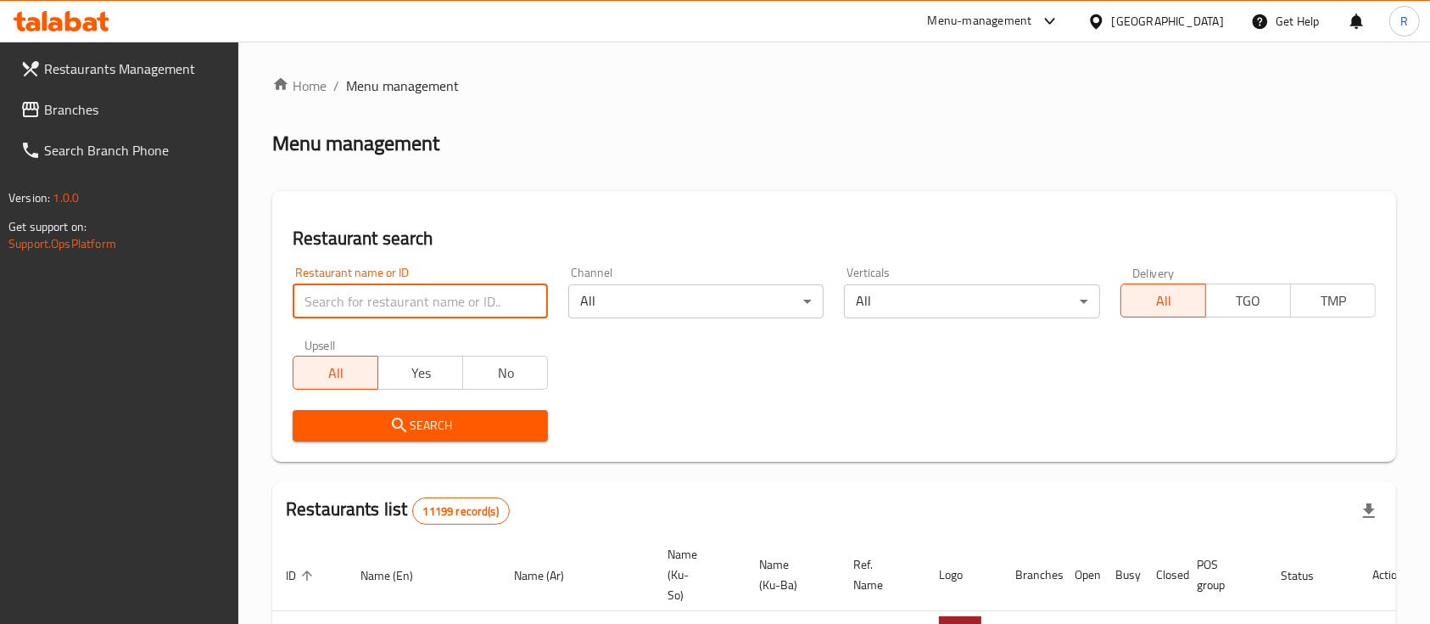
click at [462, 300] on input "search" at bounding box center [420, 301] width 255 height 34
type input "azmir re"
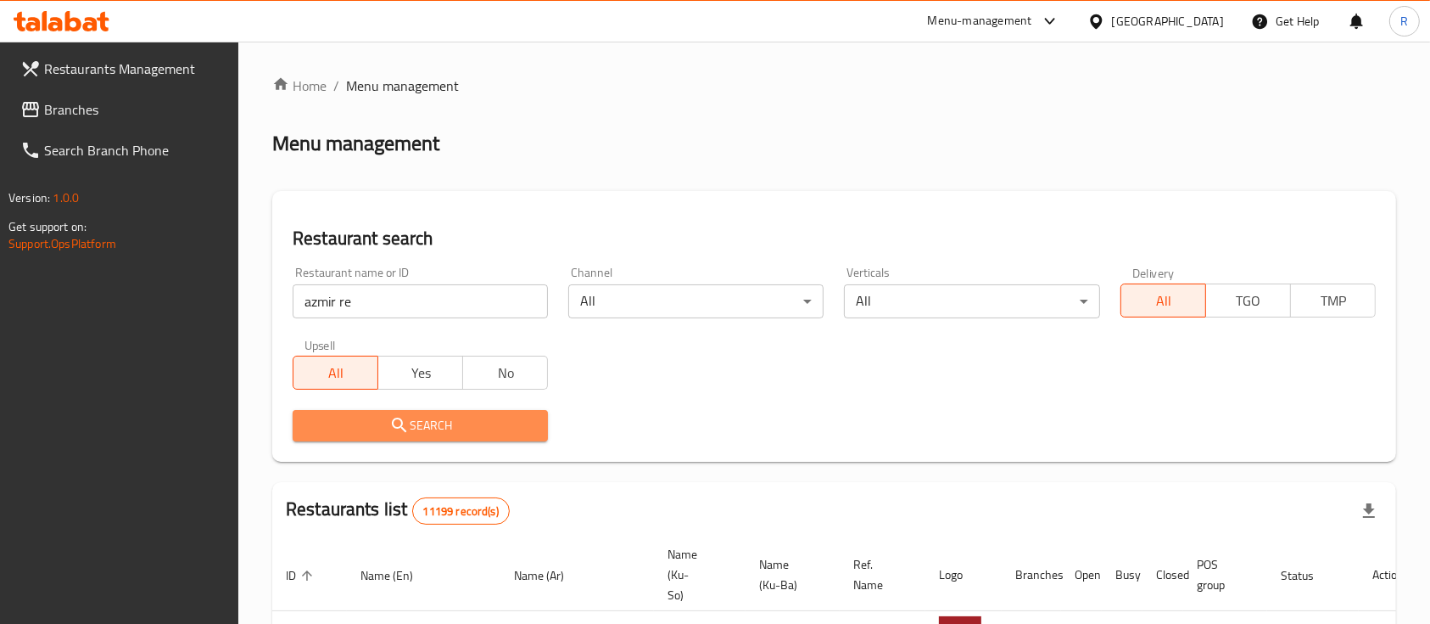
click at [412, 430] on span "Search" at bounding box center [420, 425] width 228 height 21
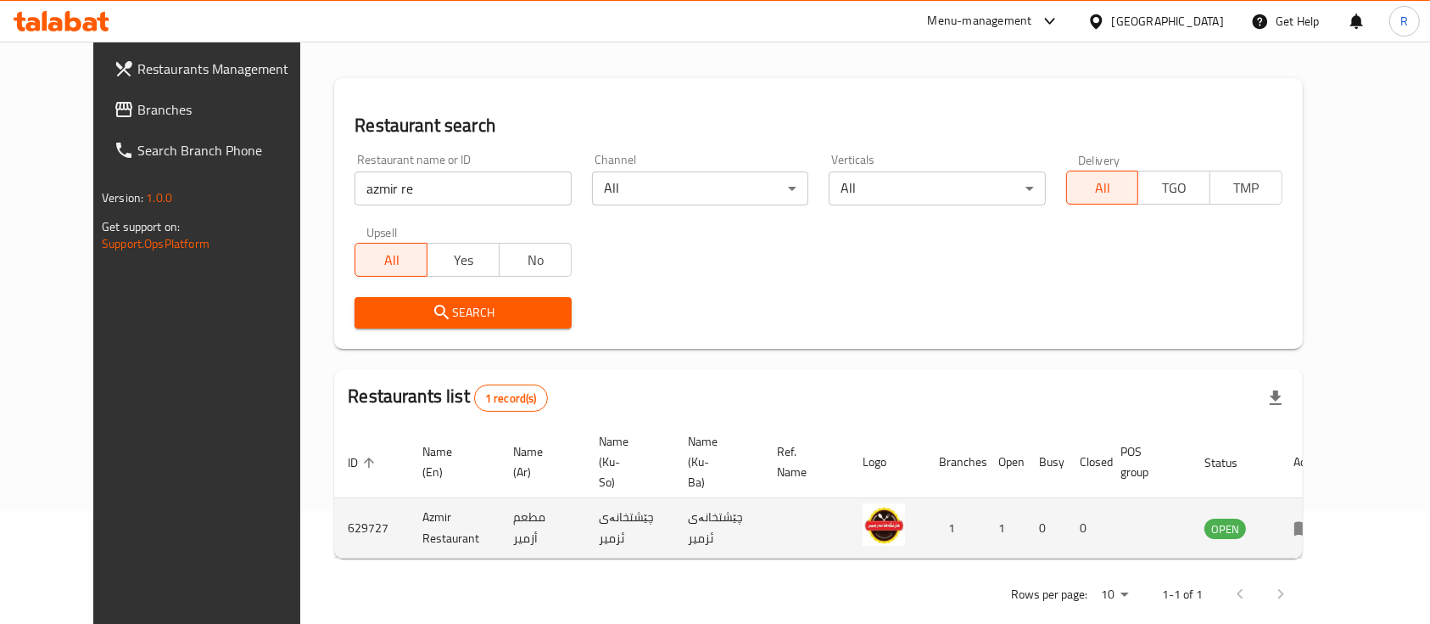
scroll to position [118, 0]
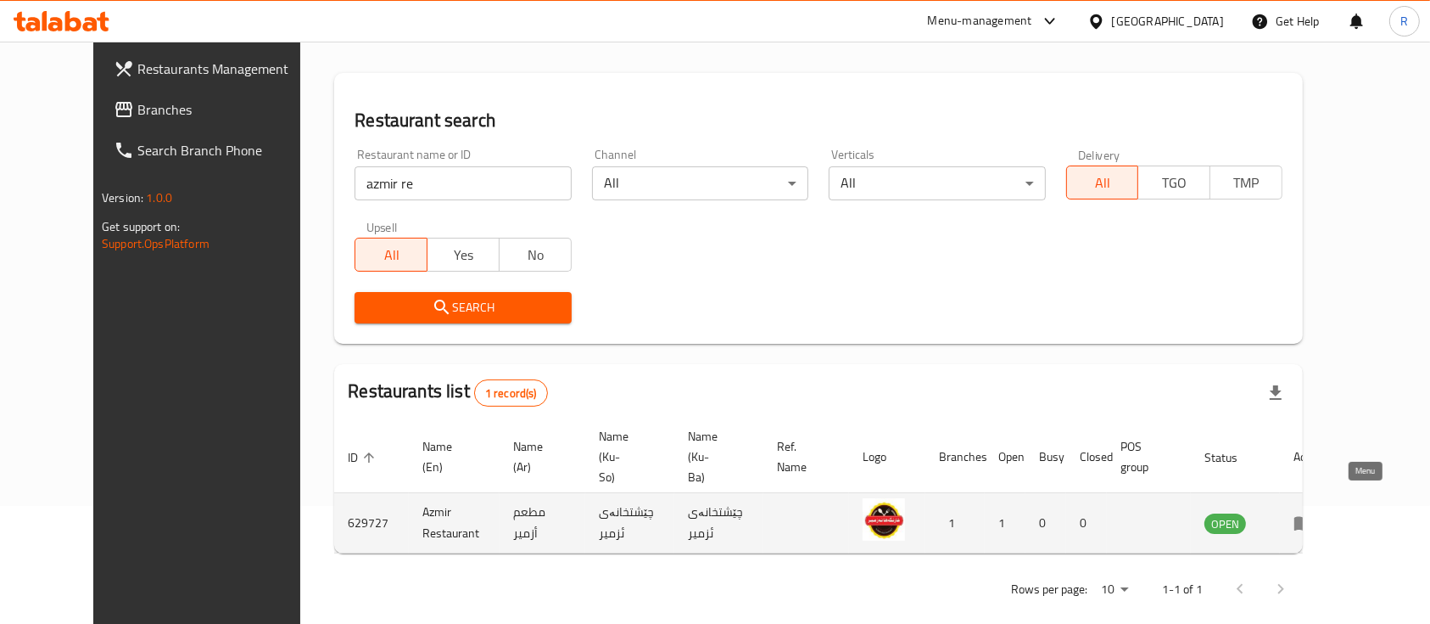
click at [1314, 512] on icon "enhanced table" at bounding box center [1304, 522] width 20 height 20
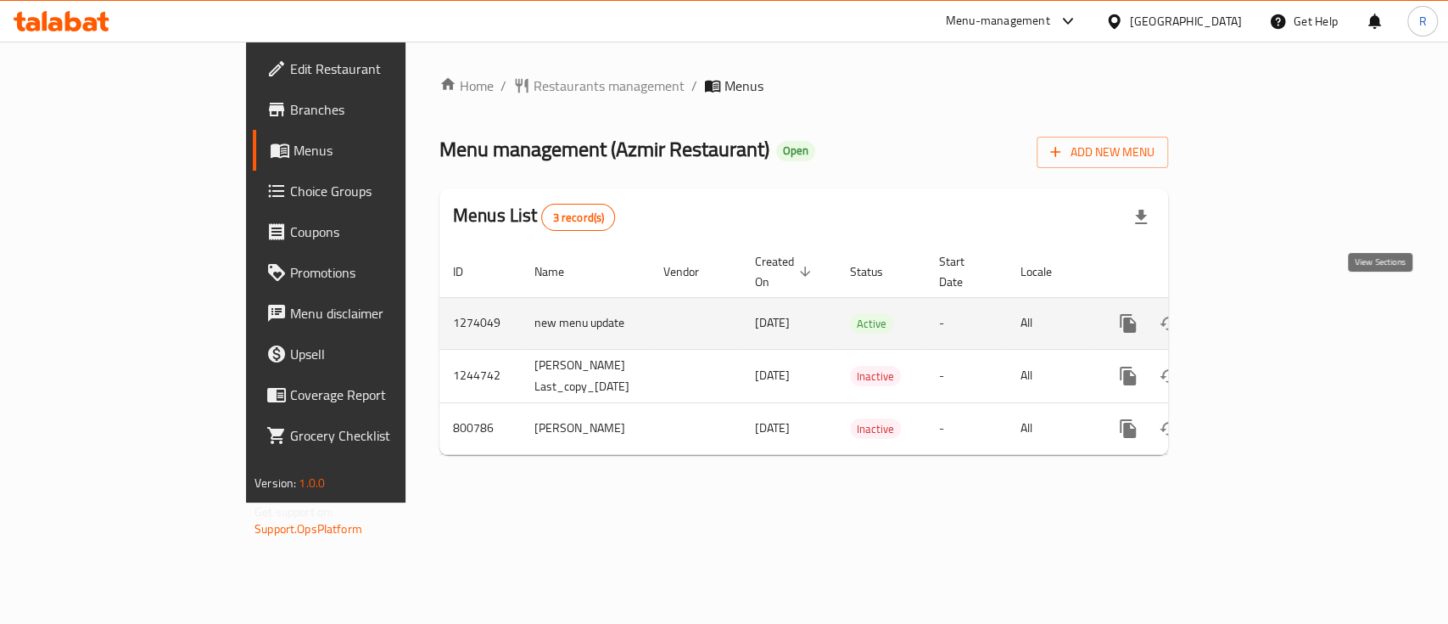
click at [1258, 316] on icon "enhanced table" at bounding box center [1250, 323] width 15 height 15
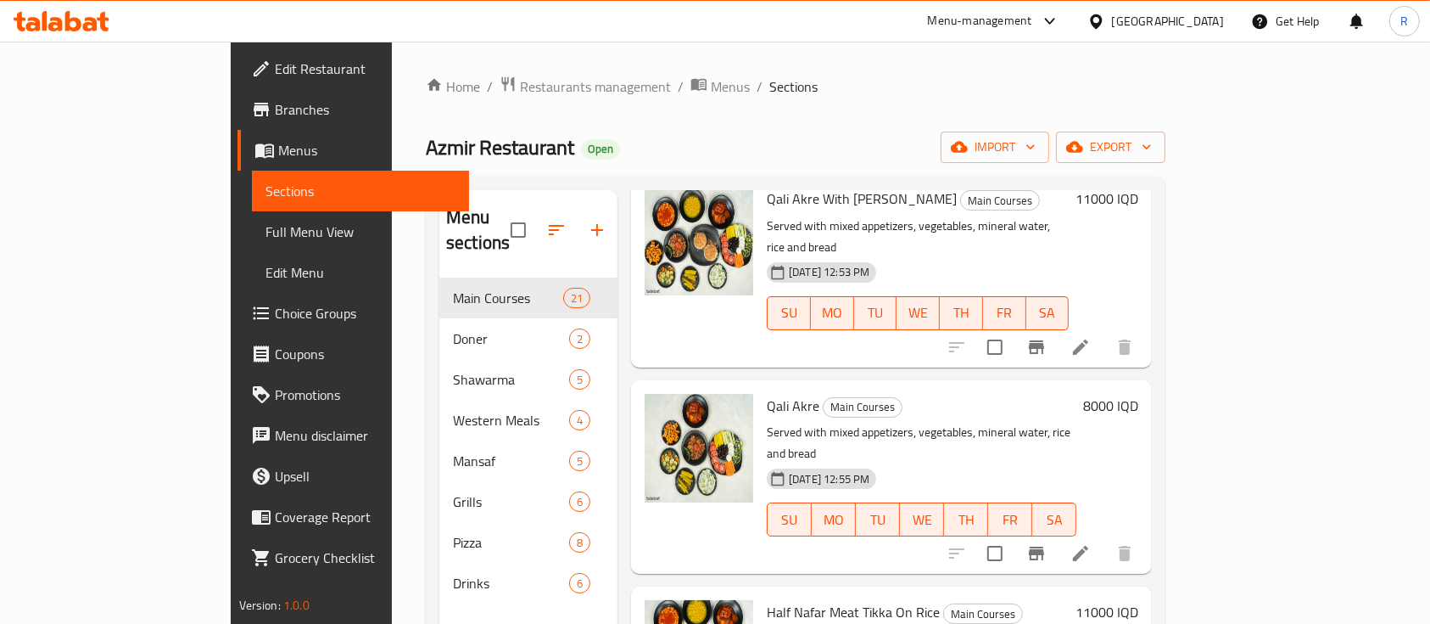
scroll to position [339, 0]
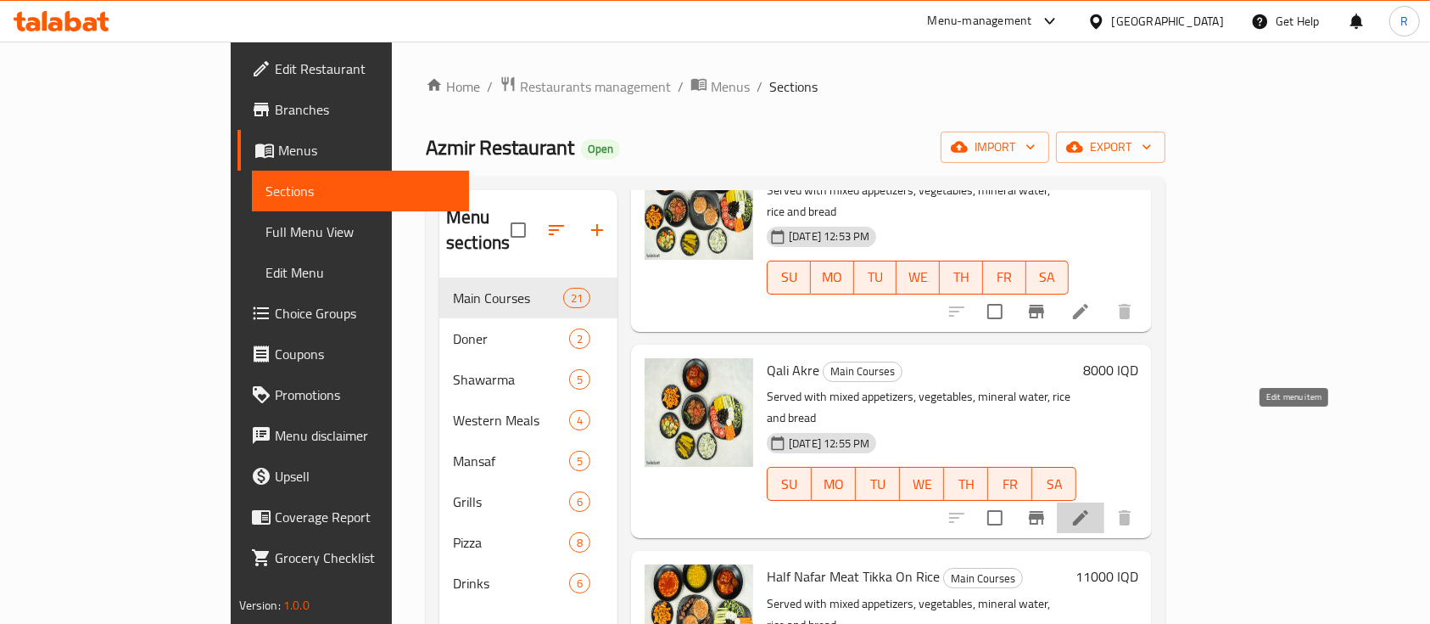
click at [1091, 507] on icon at bounding box center [1081, 517] width 20 height 20
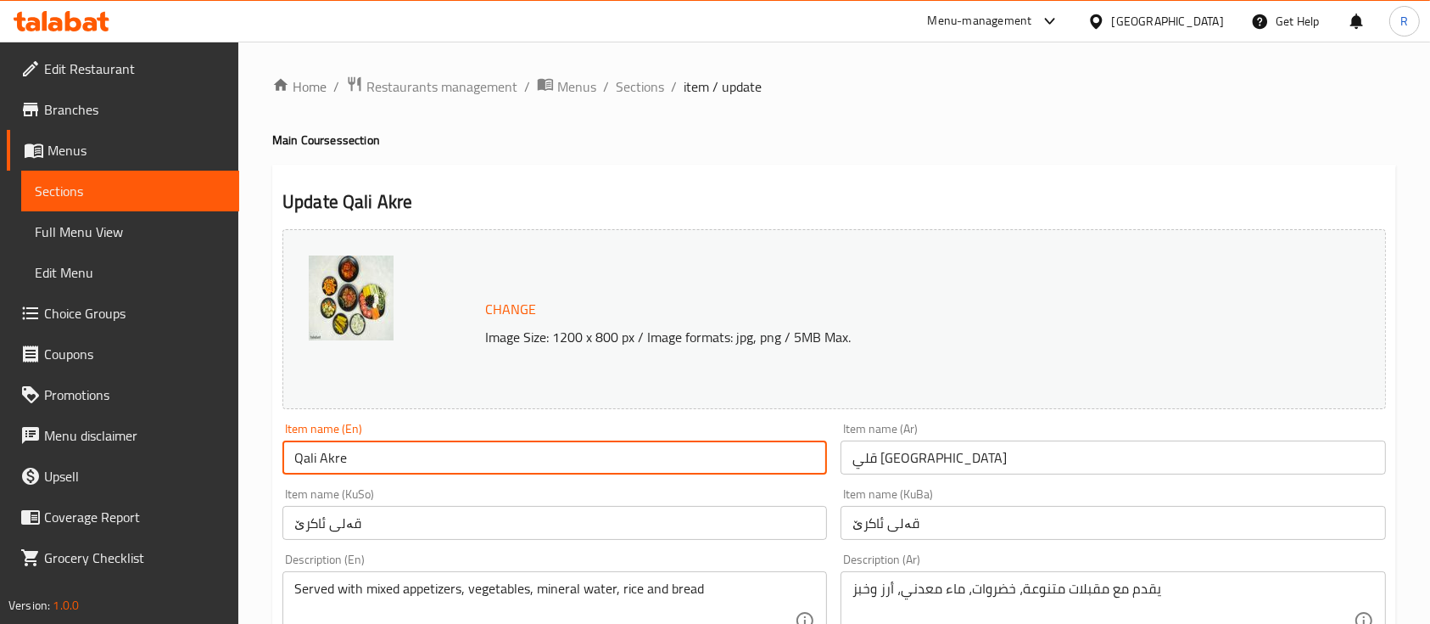
drag, startPoint x: 352, startPoint y: 456, endPoint x: 320, endPoint y: 464, distance: 33.1
click at [320, 464] on input "Qali Akre" at bounding box center [554, 457] width 545 height 34
drag, startPoint x: 288, startPoint y: 457, endPoint x: 311, endPoint y: 467, distance: 24.7
click at [295, 461] on input "Qali" at bounding box center [554, 457] width 545 height 34
type input "[PERSON_NAME]"
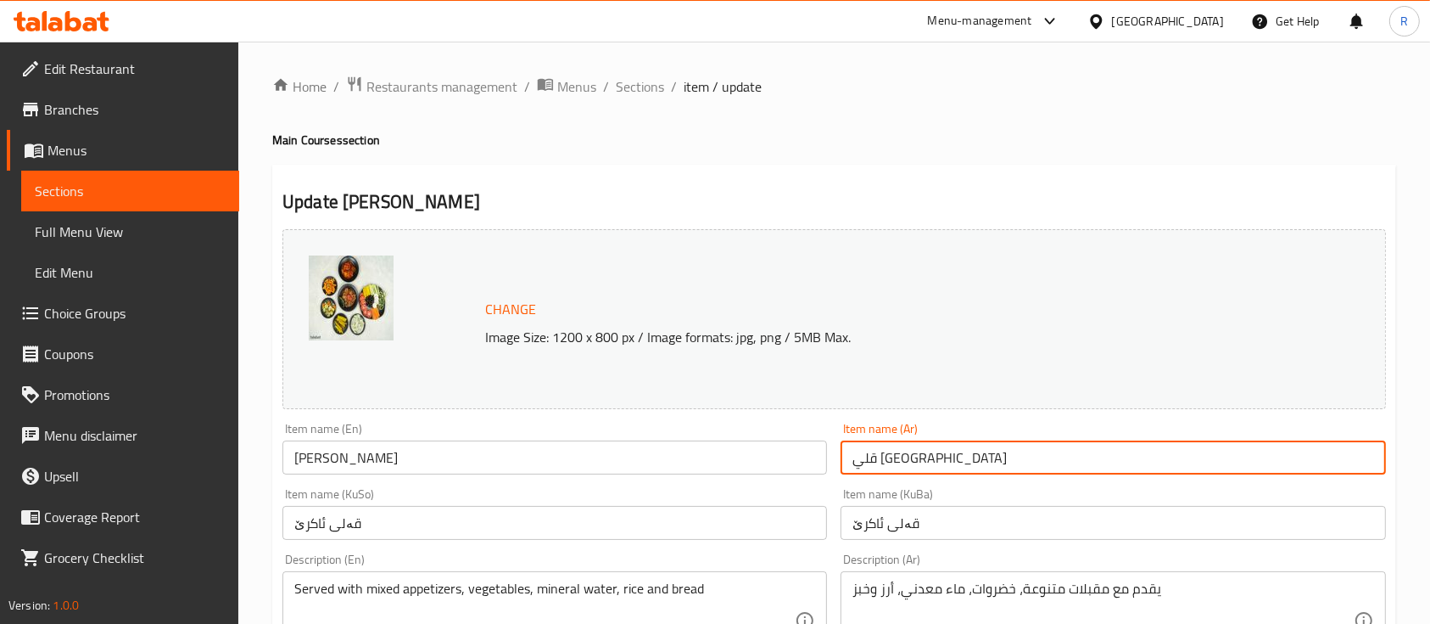
drag, startPoint x: 878, startPoint y: 458, endPoint x: 836, endPoint y: 465, distance: 43.0
click at [836, 465] on div "Item name (Ar) قلي عقرة Item name ([GEOGRAPHIC_DATA])" at bounding box center [1113, 448] width 558 height 65
type input "قلي ازمير"
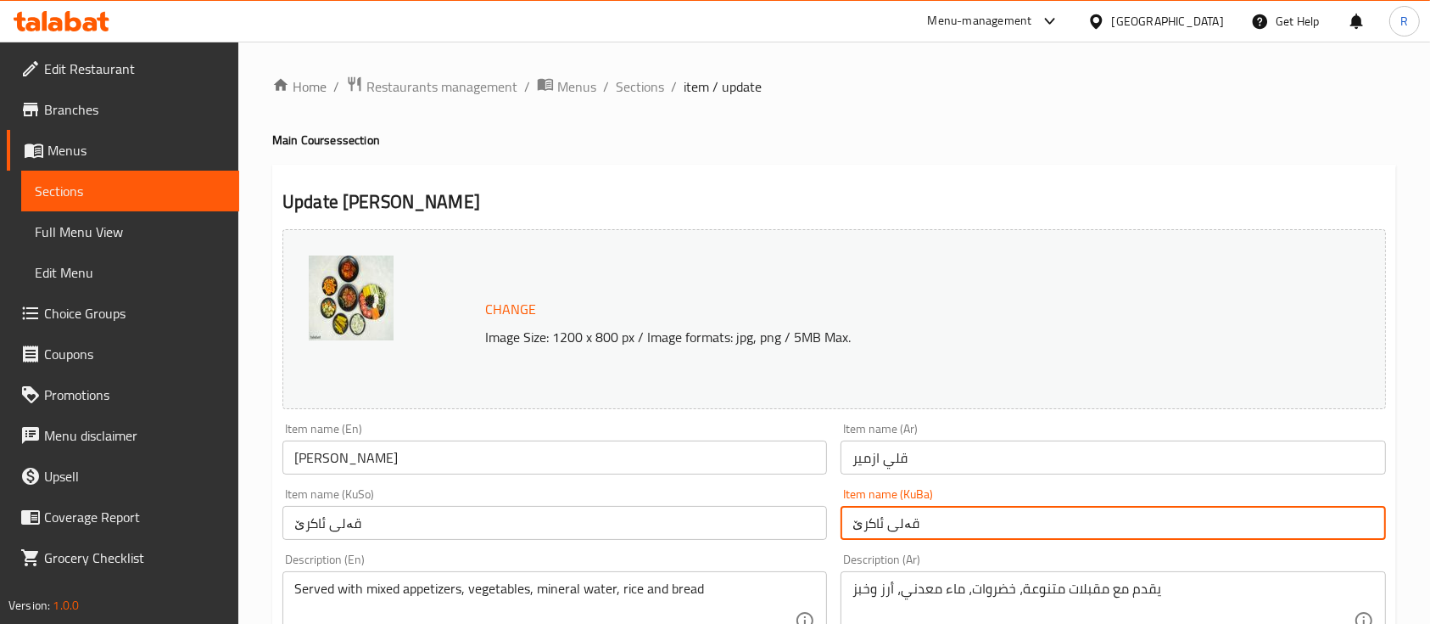
drag, startPoint x: 882, startPoint y: 521, endPoint x: 843, endPoint y: 534, distance: 41.0
click at [843, 534] on input "قەلی ئاکرێ" at bounding box center [1113, 523] width 545 height 34
type input "قەلی ازمير"
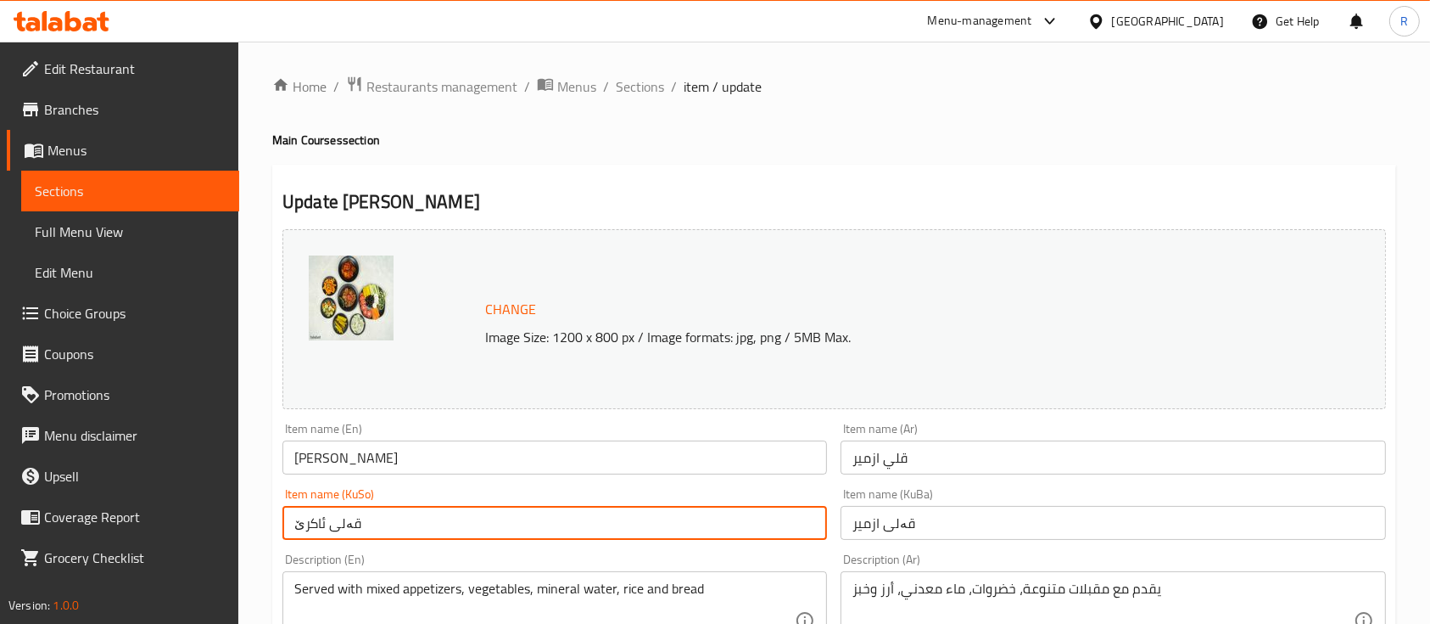
drag, startPoint x: 372, startPoint y: 524, endPoint x: 269, endPoint y: 533, distance: 103.8
paste input "زمير"
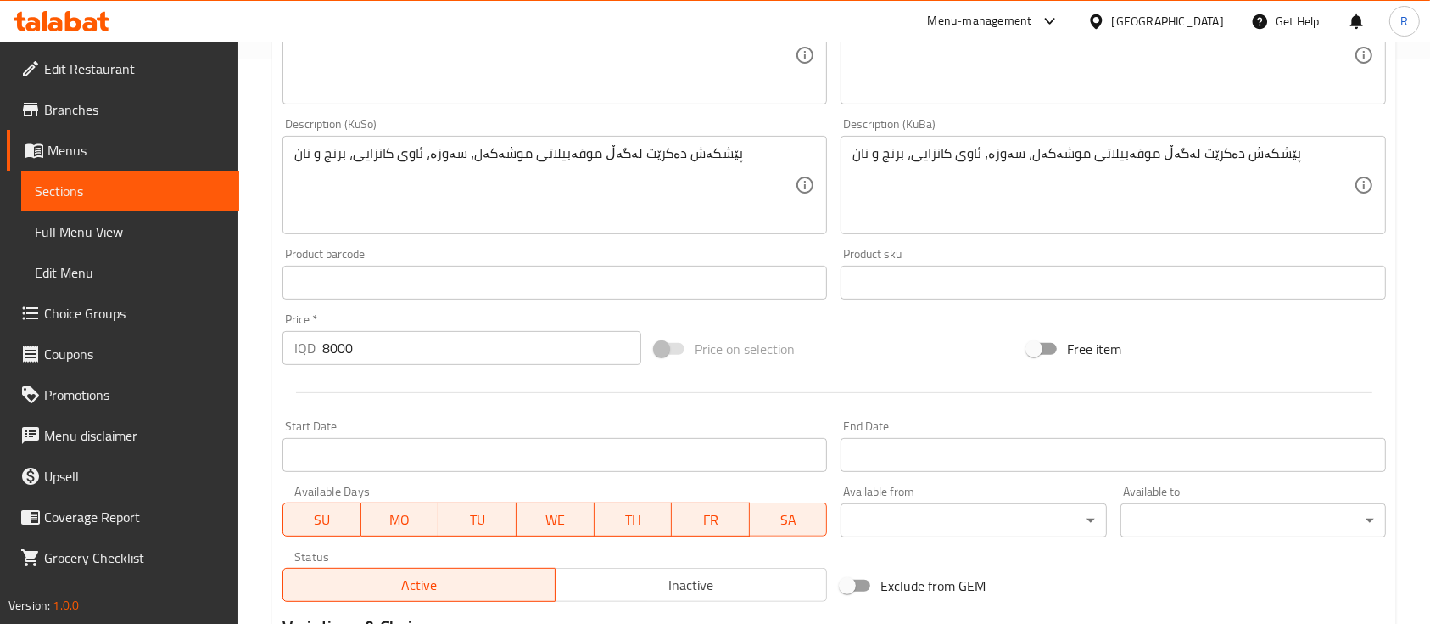
scroll to position [794, 0]
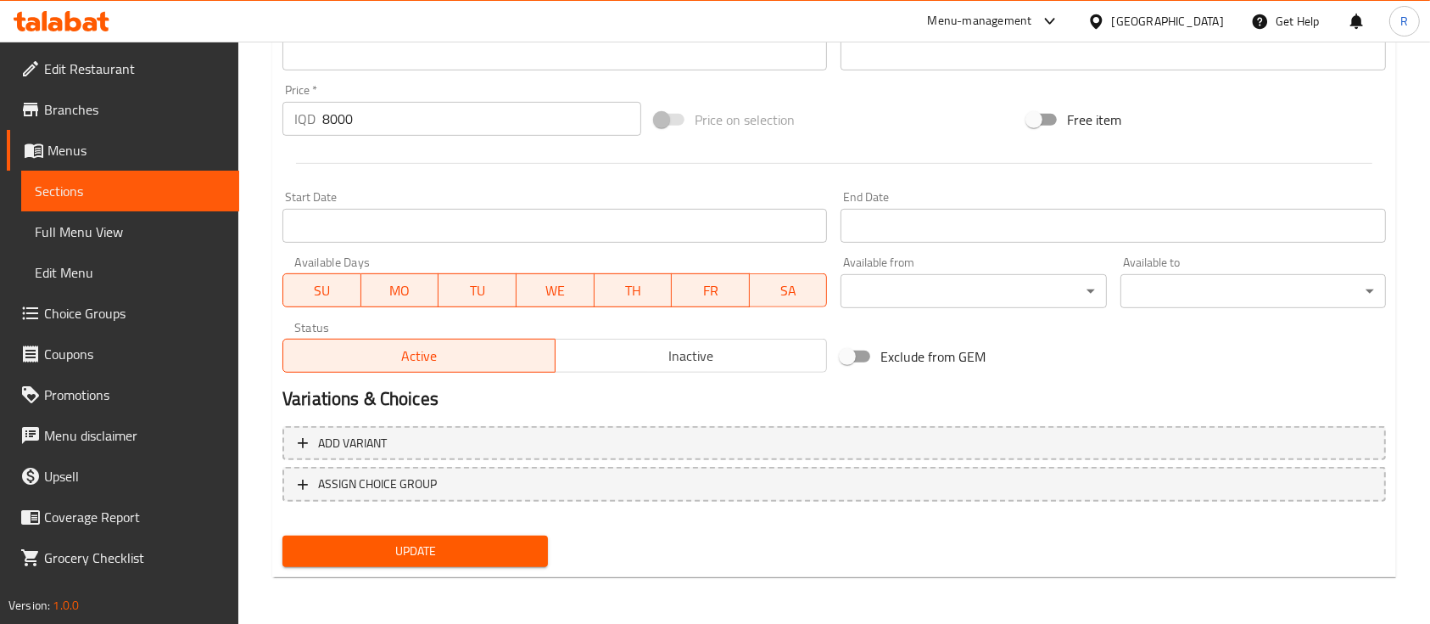
type input "قەلی ازمير"
click at [413, 556] on span "Update" at bounding box center [415, 550] width 238 height 21
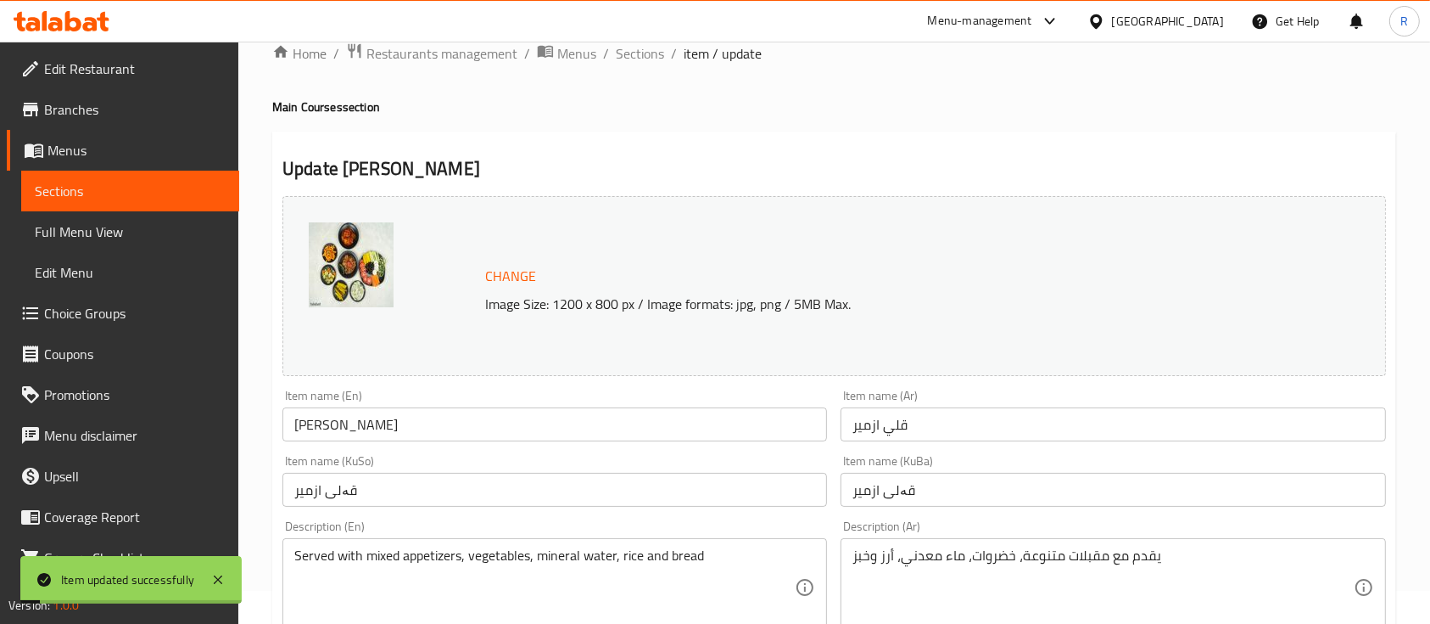
scroll to position [0, 0]
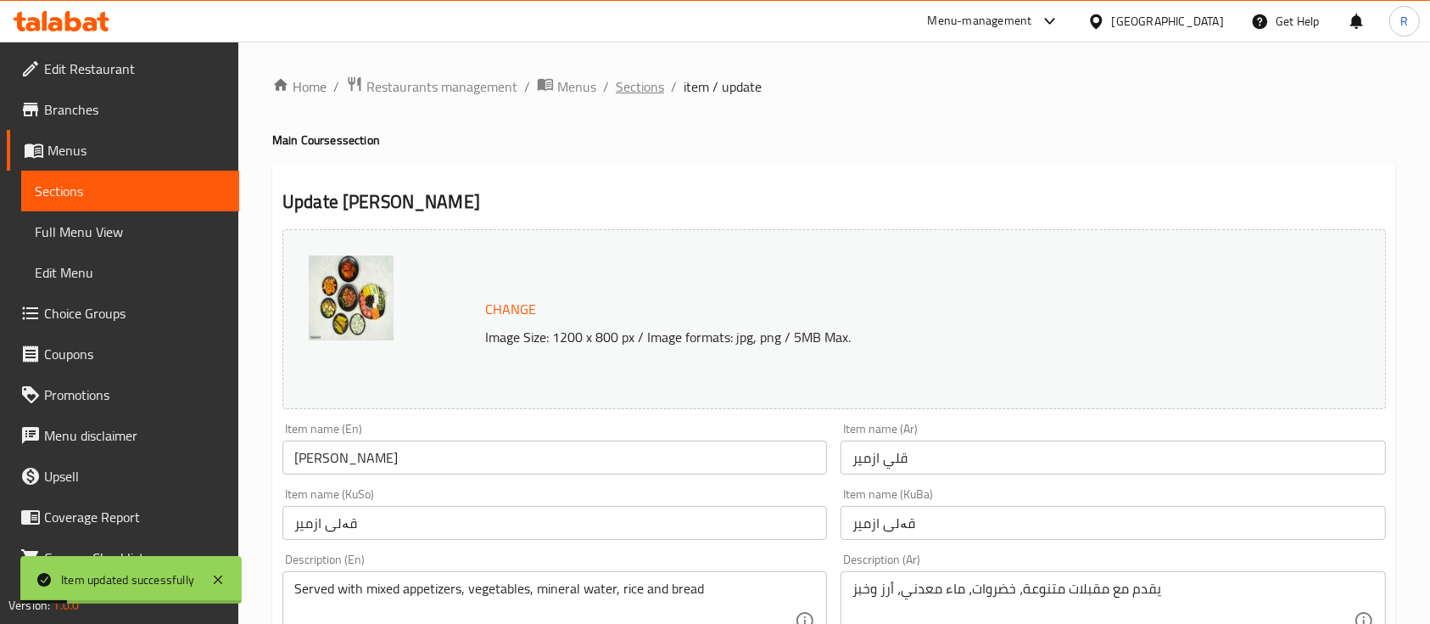
click at [637, 85] on span "Sections" at bounding box center [640, 86] width 48 height 20
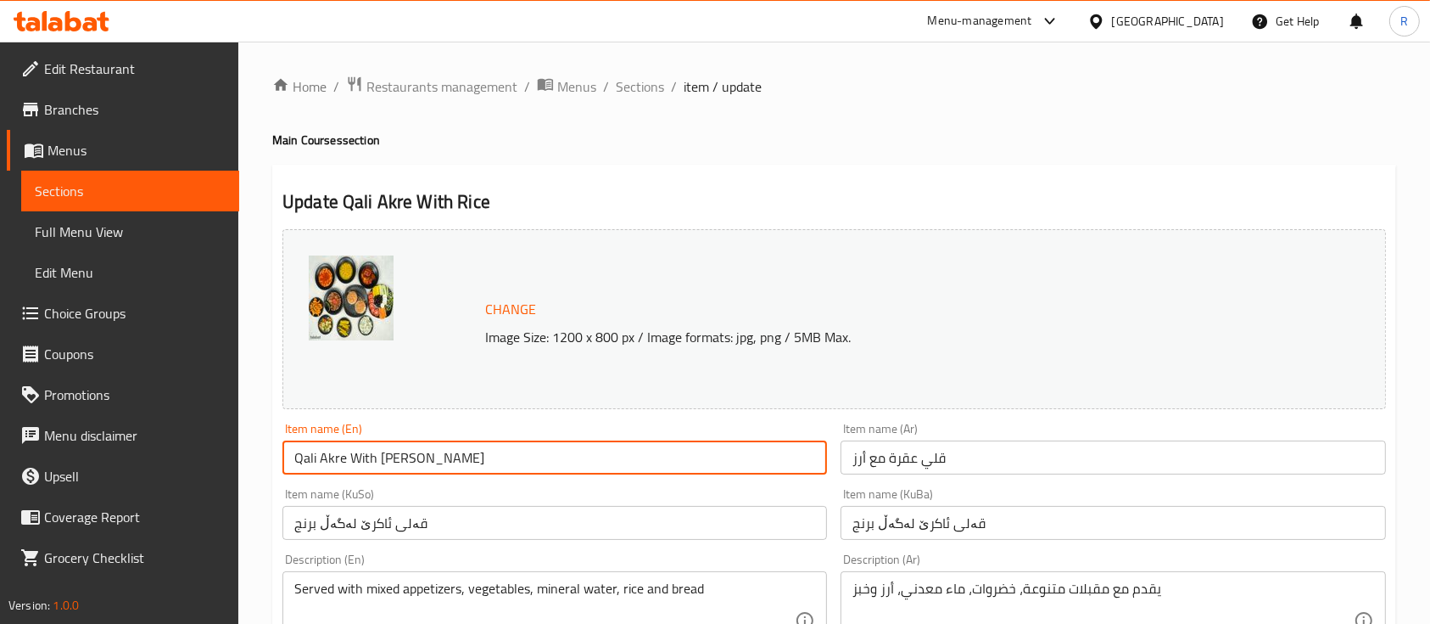
drag, startPoint x: 343, startPoint y: 458, endPoint x: 322, endPoint y: 466, distance: 21.7
click at [322, 466] on input "Qali Akre With [PERSON_NAME]" at bounding box center [554, 457] width 545 height 34
type input "[PERSON_NAME] With [PERSON_NAME]"
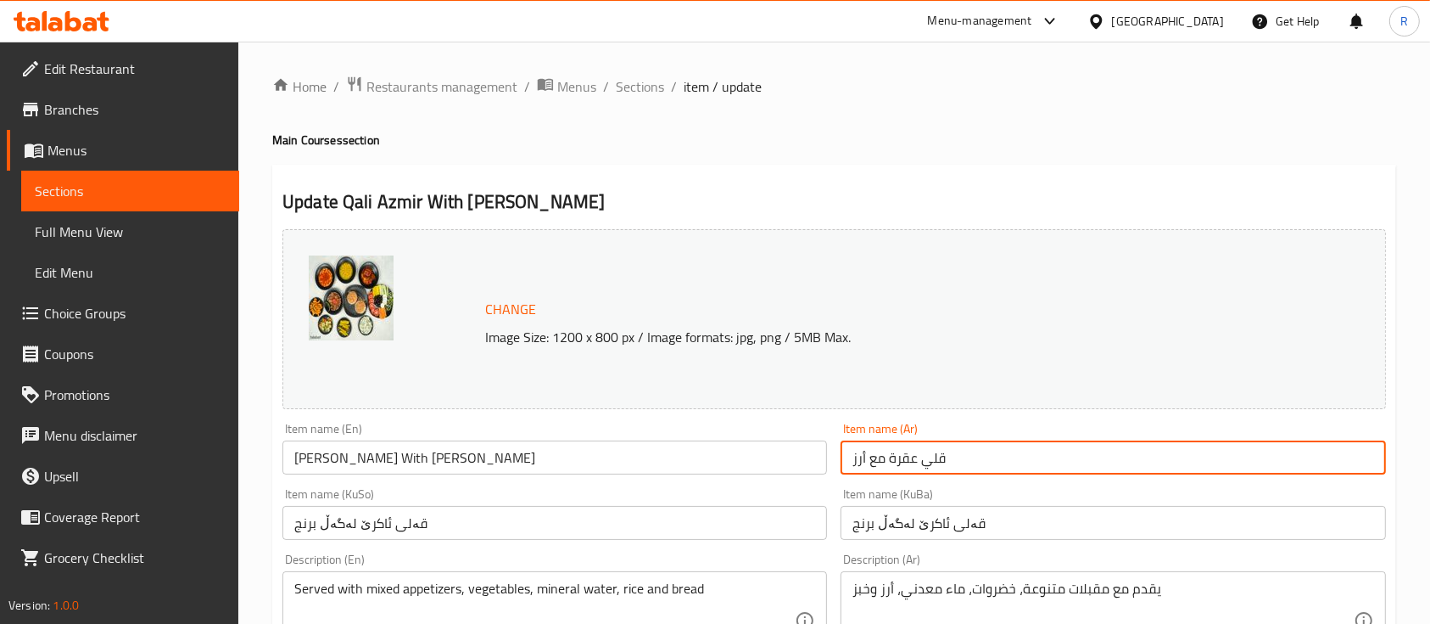
drag, startPoint x: 914, startPoint y: 459, endPoint x: 889, endPoint y: 465, distance: 25.3
click at [889, 465] on input "قلي عقرة مع أرز" at bounding box center [1113, 457] width 545 height 34
type input "قلي ازمير مع أرز"
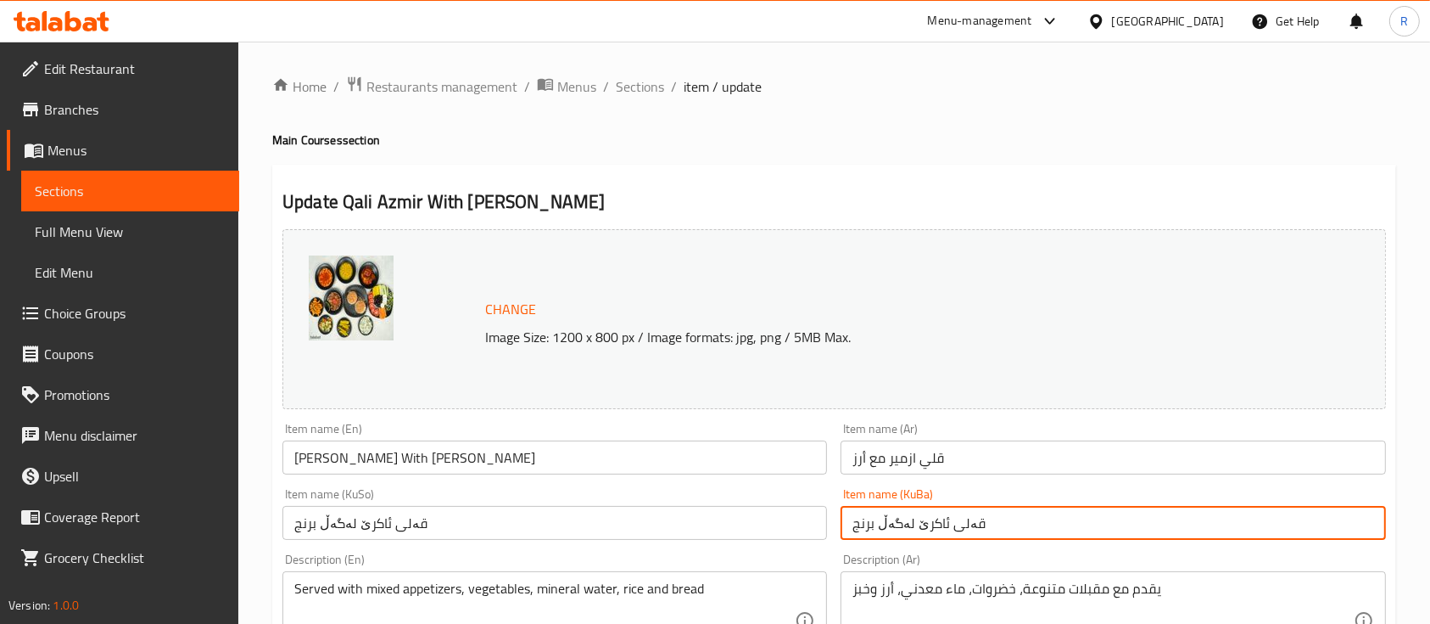
drag, startPoint x: 940, startPoint y: 522, endPoint x: 913, endPoint y: 528, distance: 27.8
click at [913, 528] on input "قەلی ئاکرێ لەگەڵ برنج" at bounding box center [1113, 523] width 545 height 34
type input "قەلی ازمير لەگەڵ برنج"
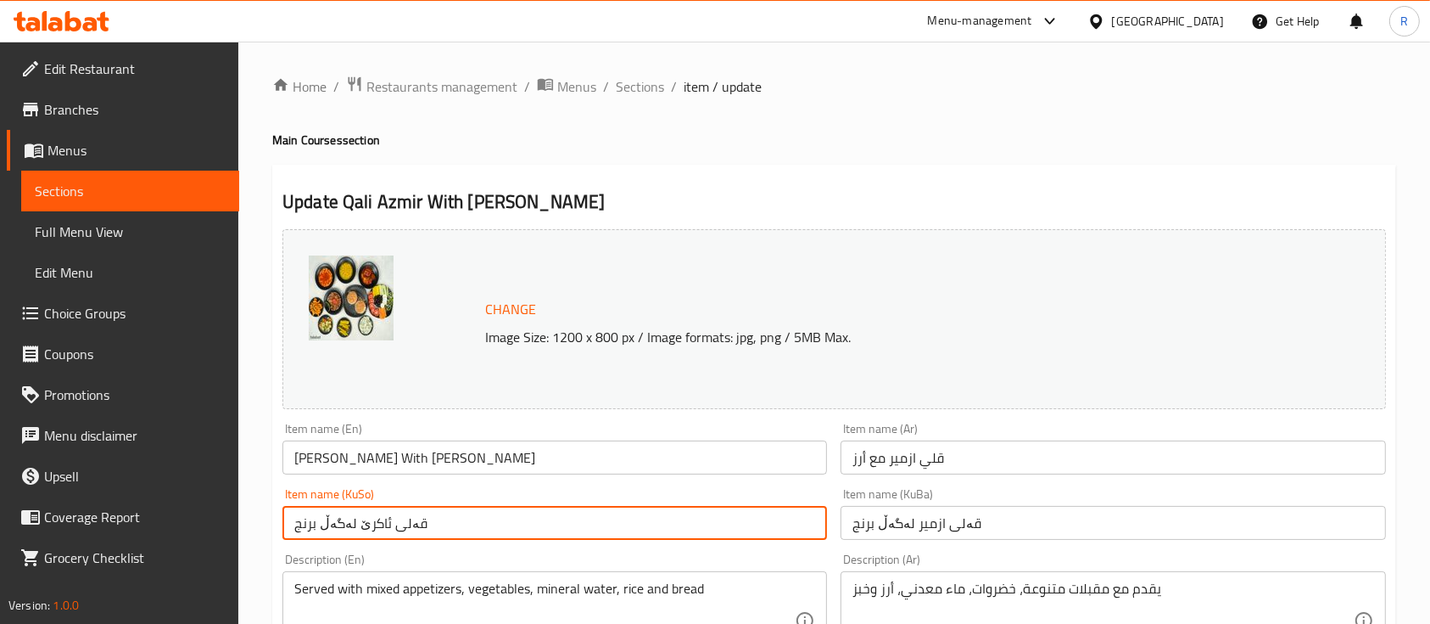
drag, startPoint x: 443, startPoint y: 524, endPoint x: 294, endPoint y: 528, distance: 149.3
click at [294, 528] on input "قەلی ئاکرێ لەگەڵ برنج" at bounding box center [554, 523] width 545 height 34
paste input "زمير"
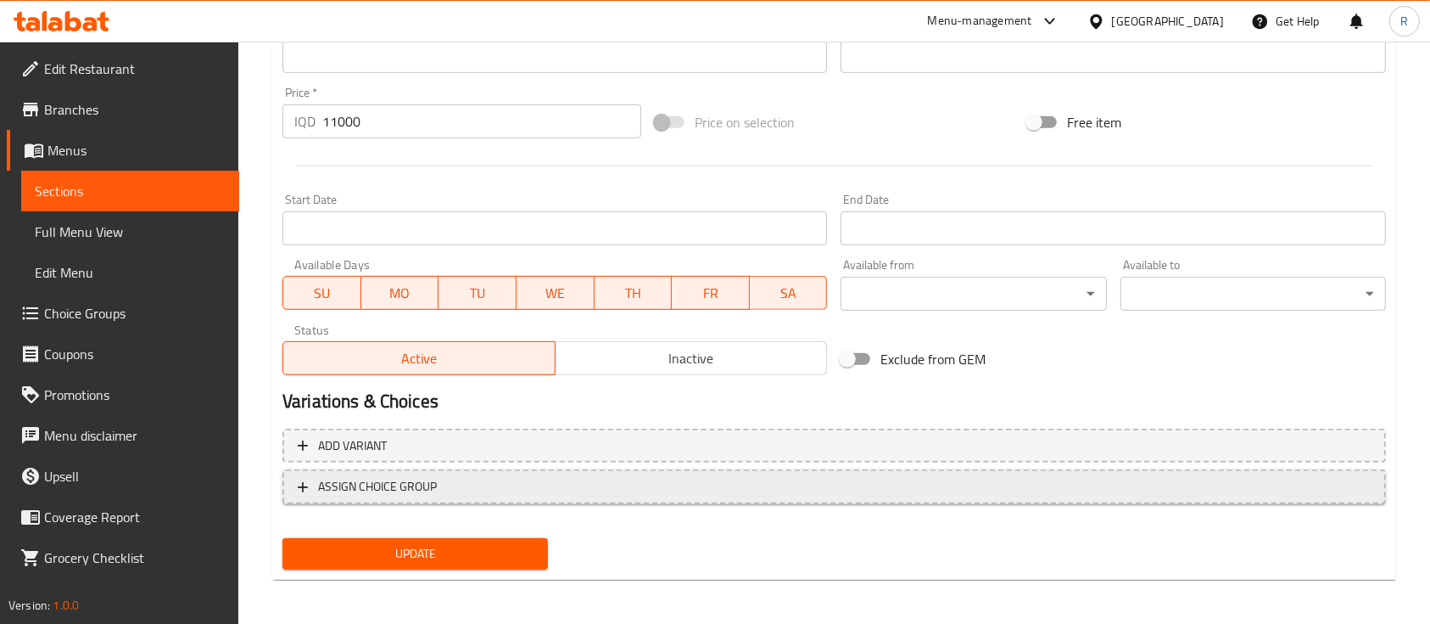
scroll to position [794, 0]
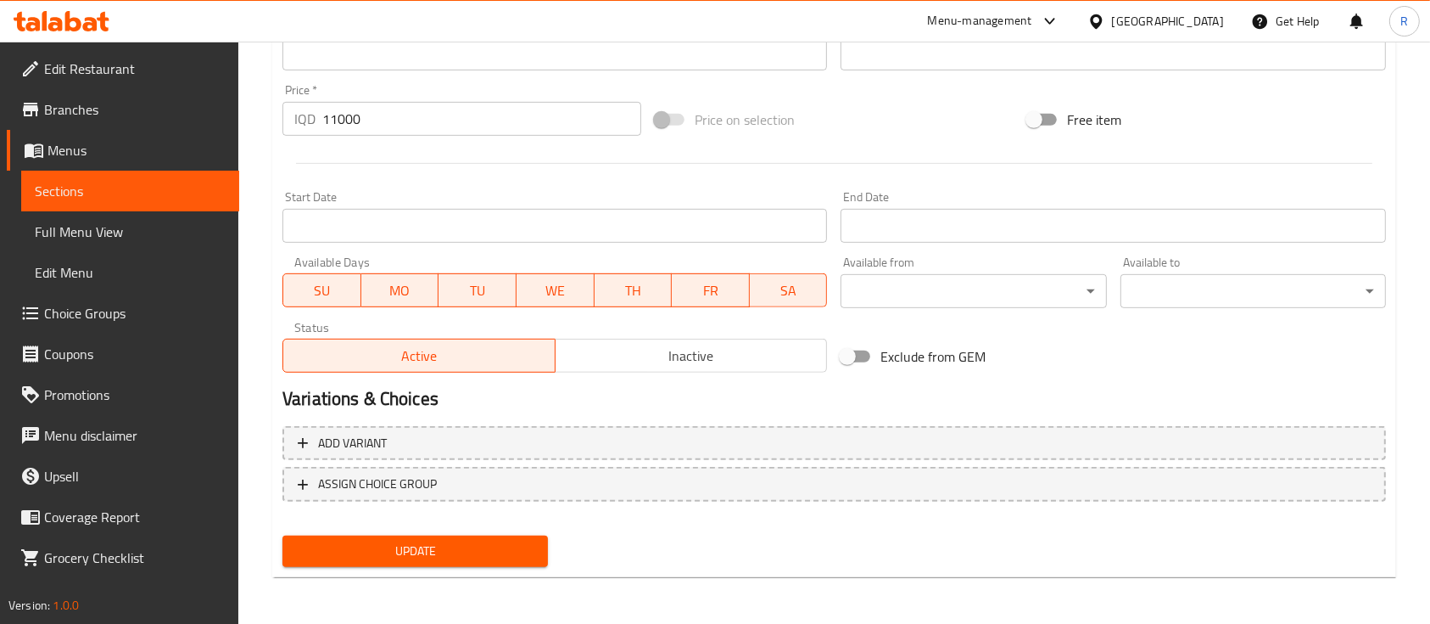
type input "قەلی ازمير لەگەڵ برنج"
drag, startPoint x: 386, startPoint y: 543, endPoint x: 397, endPoint y: 551, distance: 13.4
click at [390, 546] on span "Update" at bounding box center [415, 550] width 238 height 21
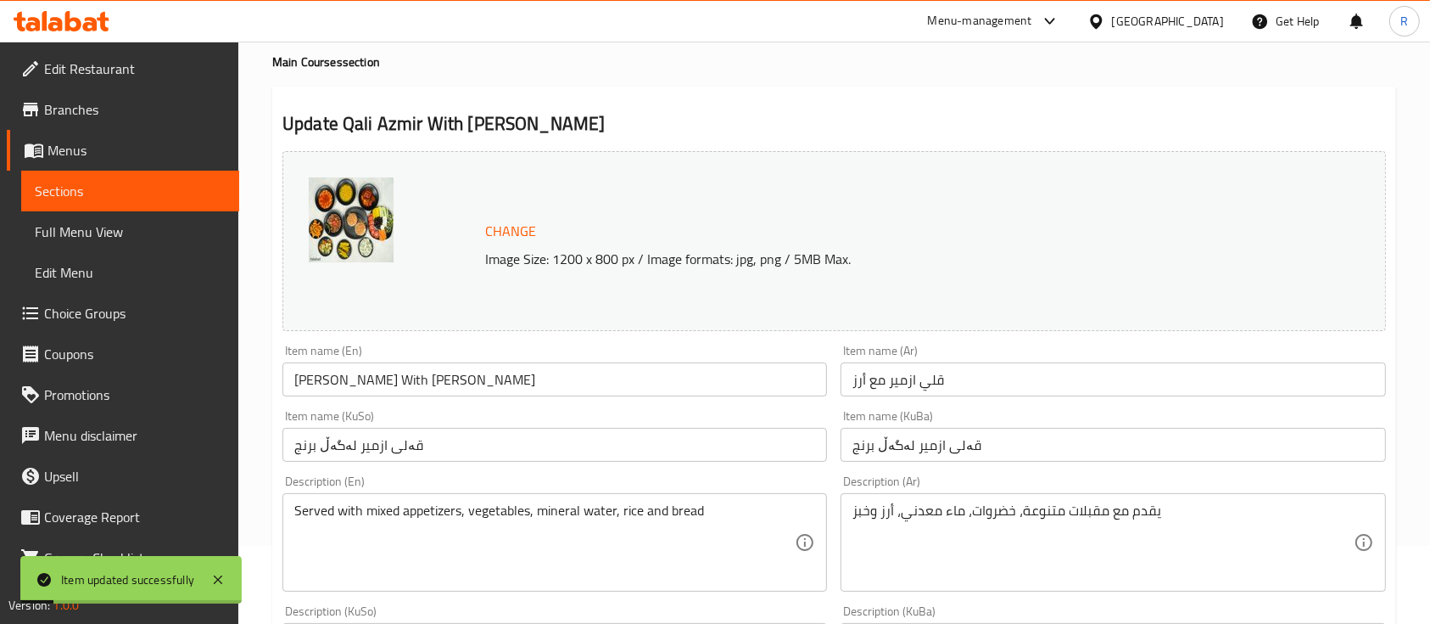
scroll to position [0, 0]
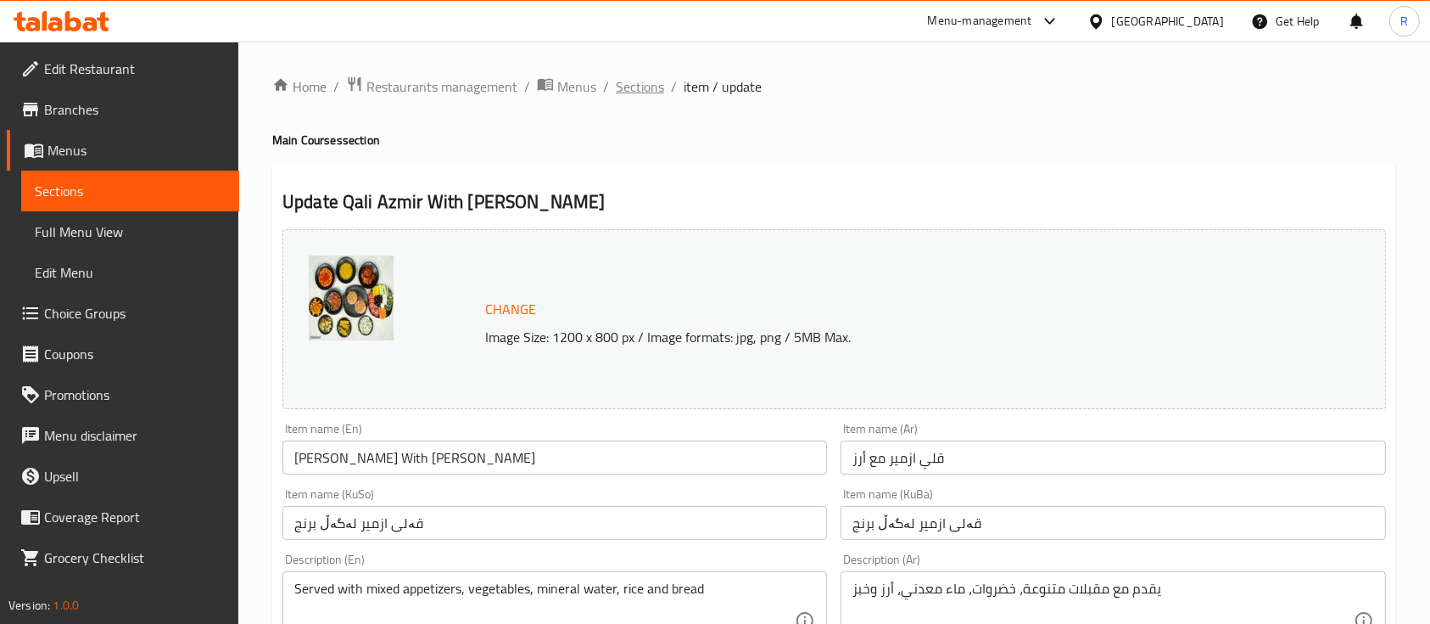
click at [648, 87] on span "Sections" at bounding box center [640, 86] width 48 height 20
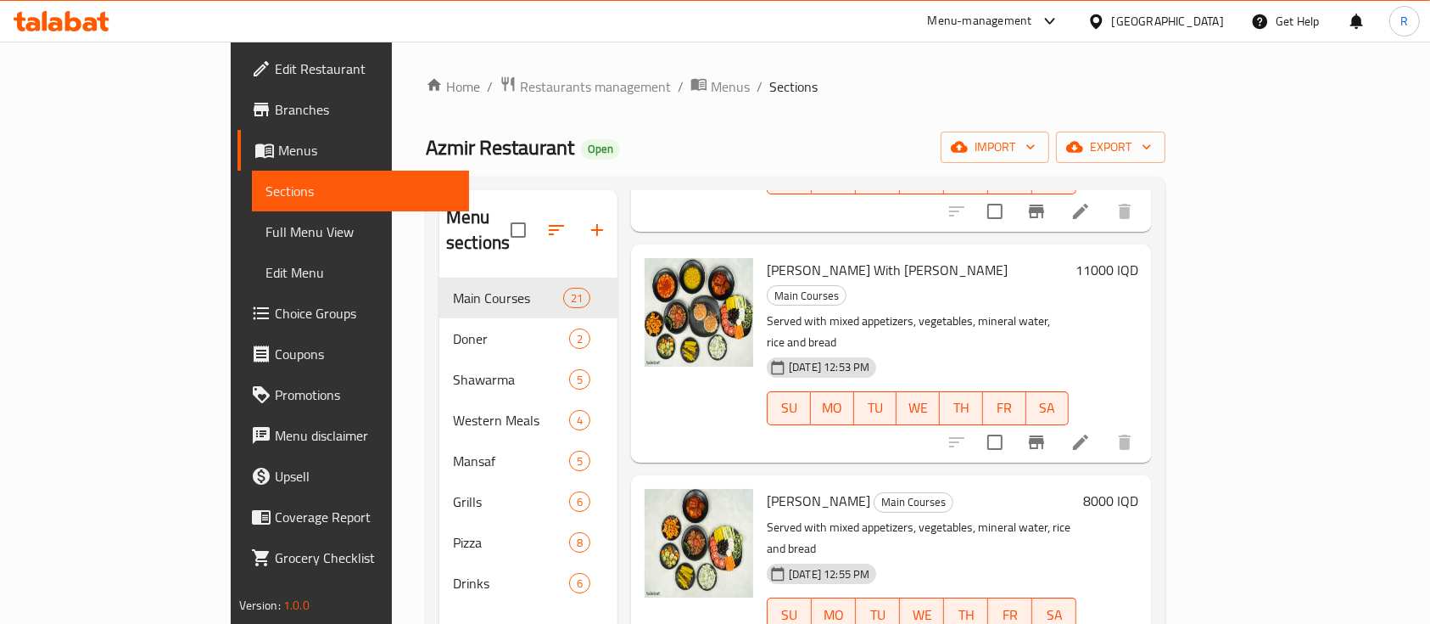
scroll to position [226, 0]
